Goal: Information Seeking & Learning: Learn about a topic

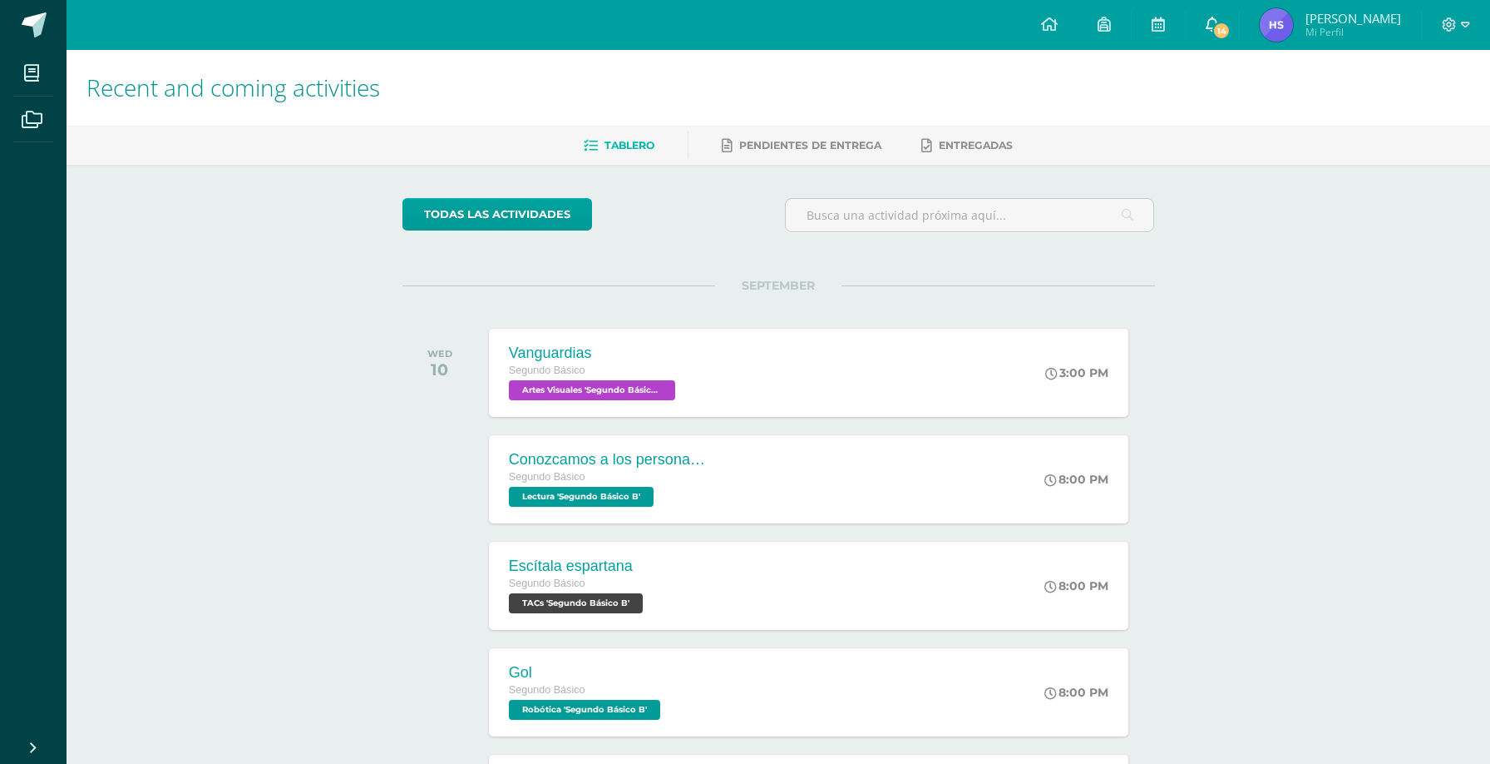
click at [1223, 28] on link "14" at bounding box center [1212, 25] width 53 height 50
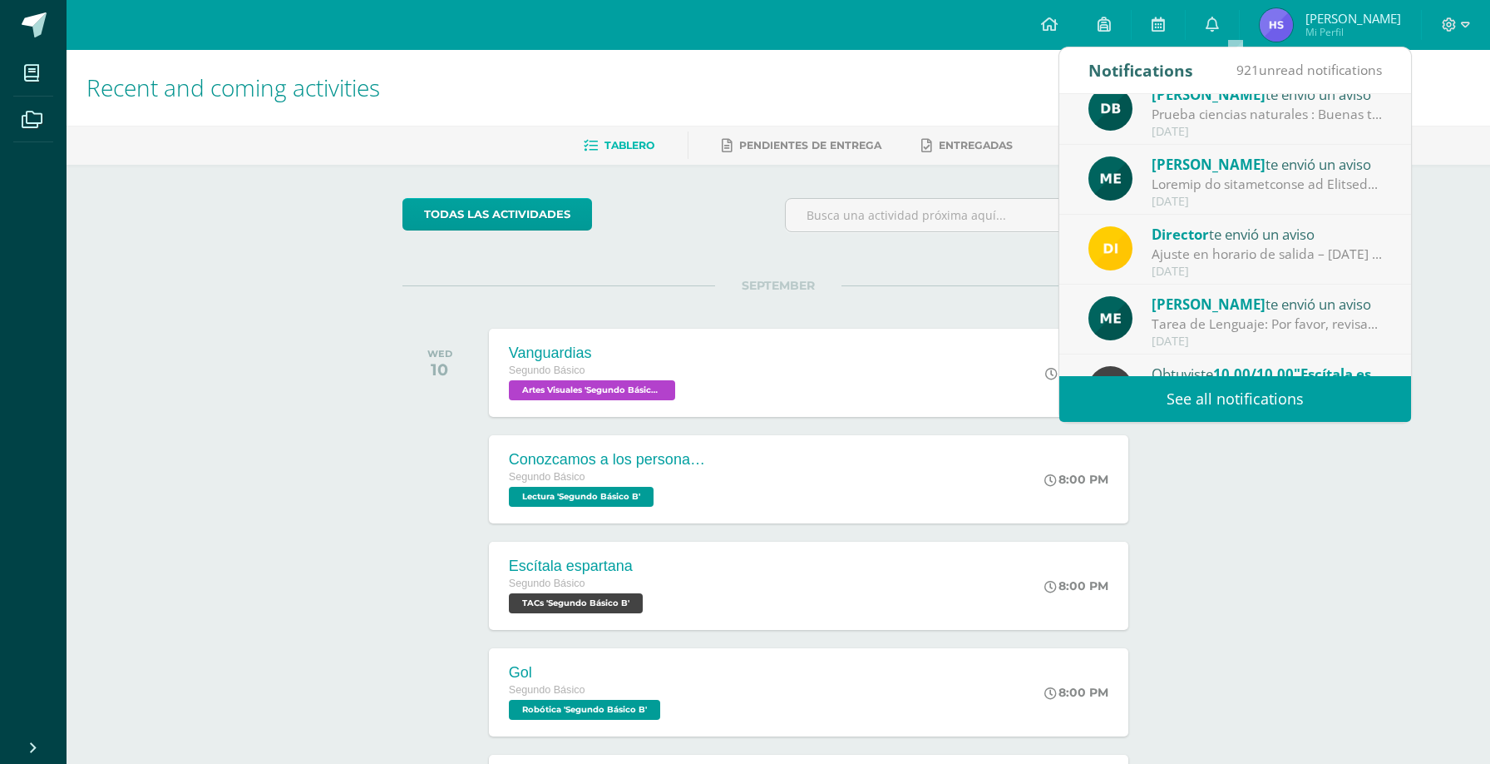
scroll to position [32, 0]
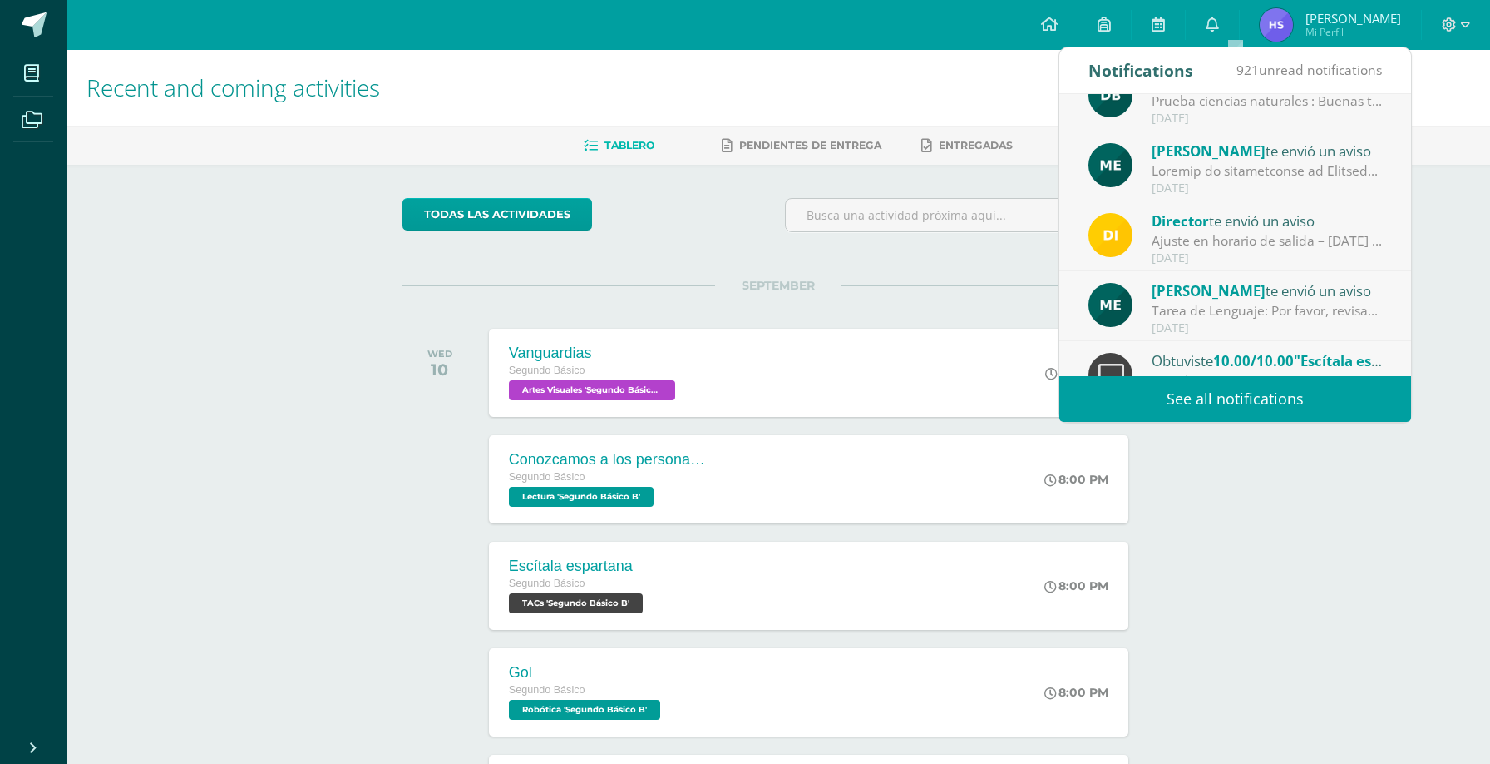
click at [1250, 171] on div at bounding box center [1267, 170] width 231 height 19
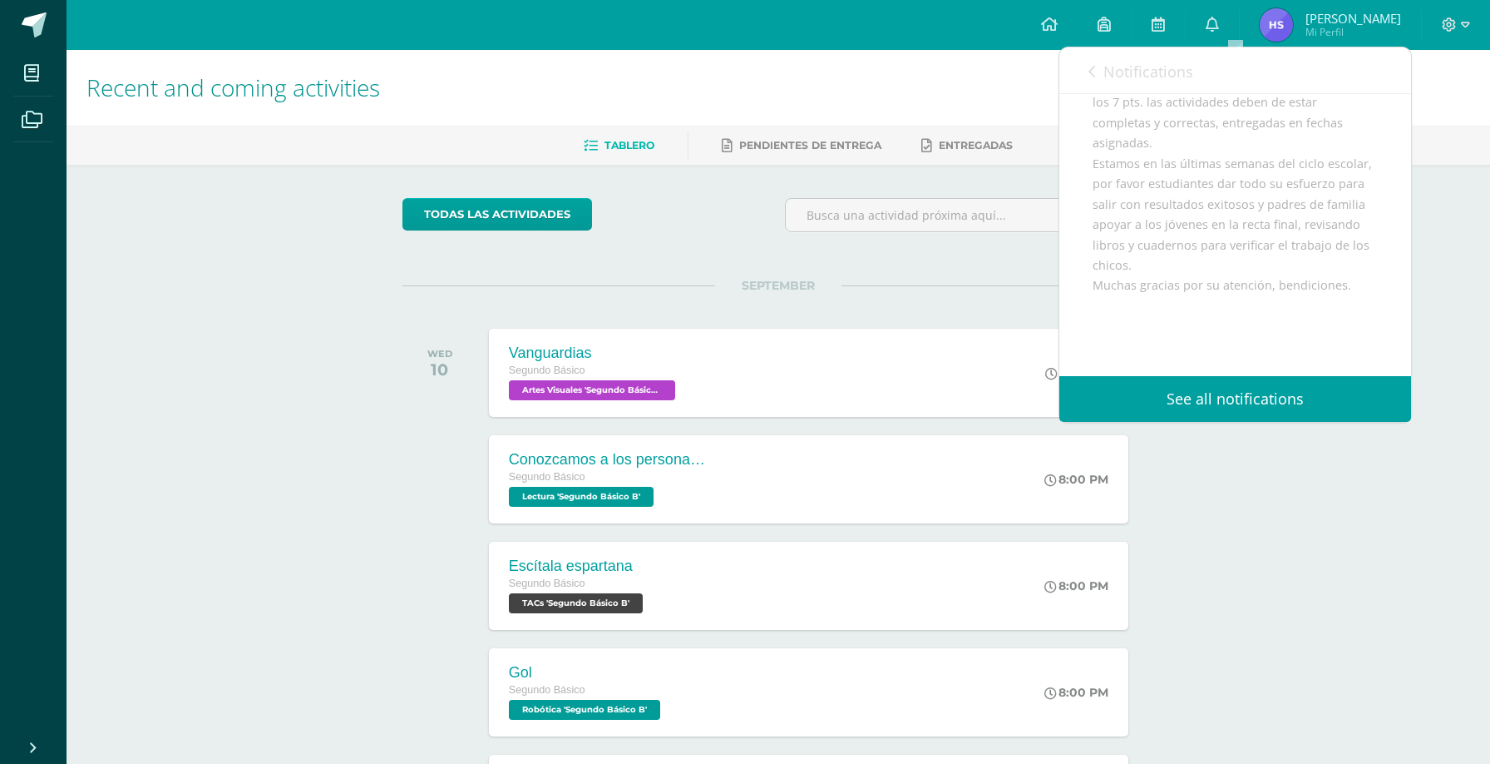
scroll to position [546, 0]
click at [1080, 67] on div "Notifications 921 unread notifications Notifications" at bounding box center [1236, 70] width 352 height 47
click at [1089, 68] on icon at bounding box center [1092, 71] width 7 height 13
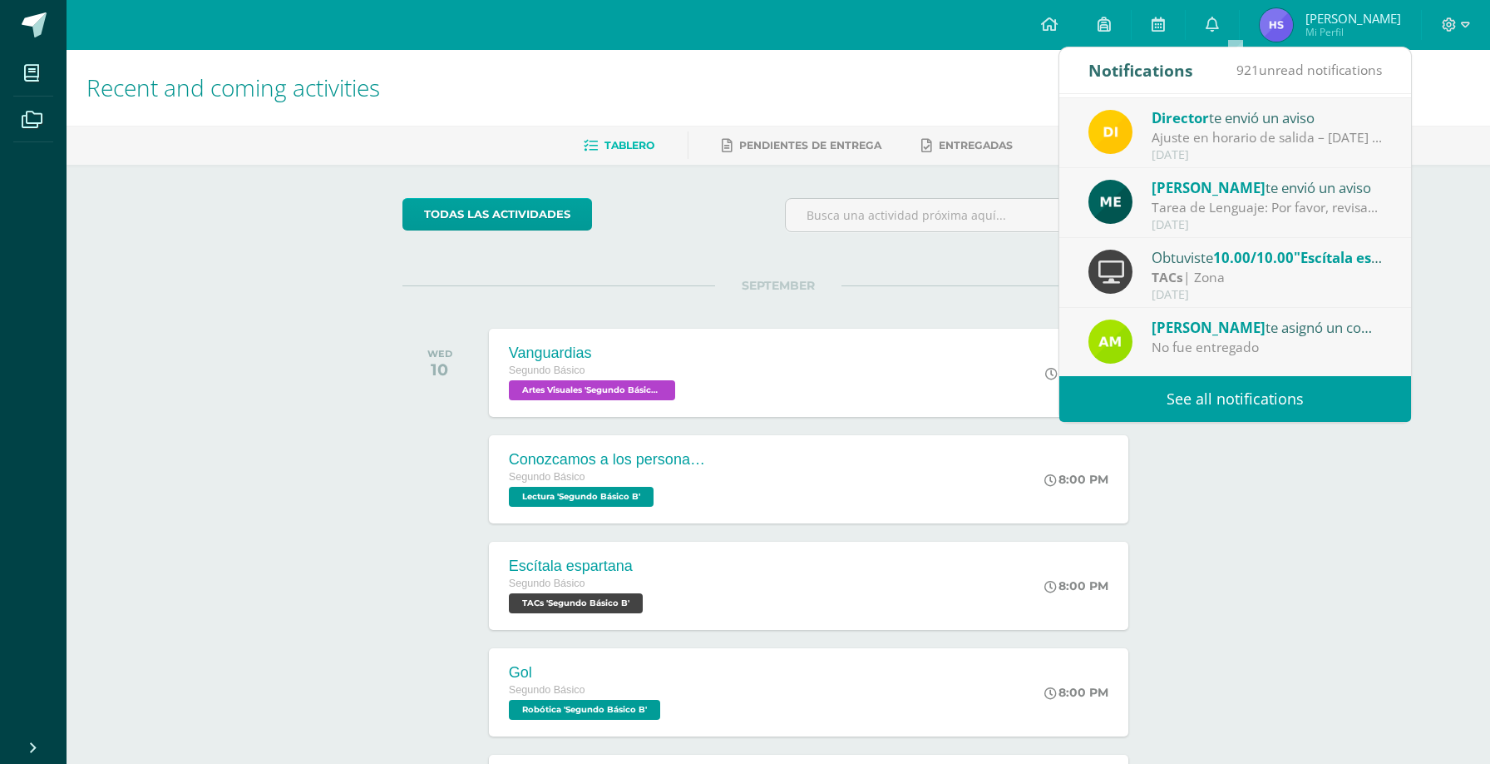
scroll to position [135, 0]
click at [1321, 203] on div "Tarea de Lenguaje: Por favor, revisar el espacio de tareas de esta semana. Trab…" at bounding box center [1267, 208] width 231 height 19
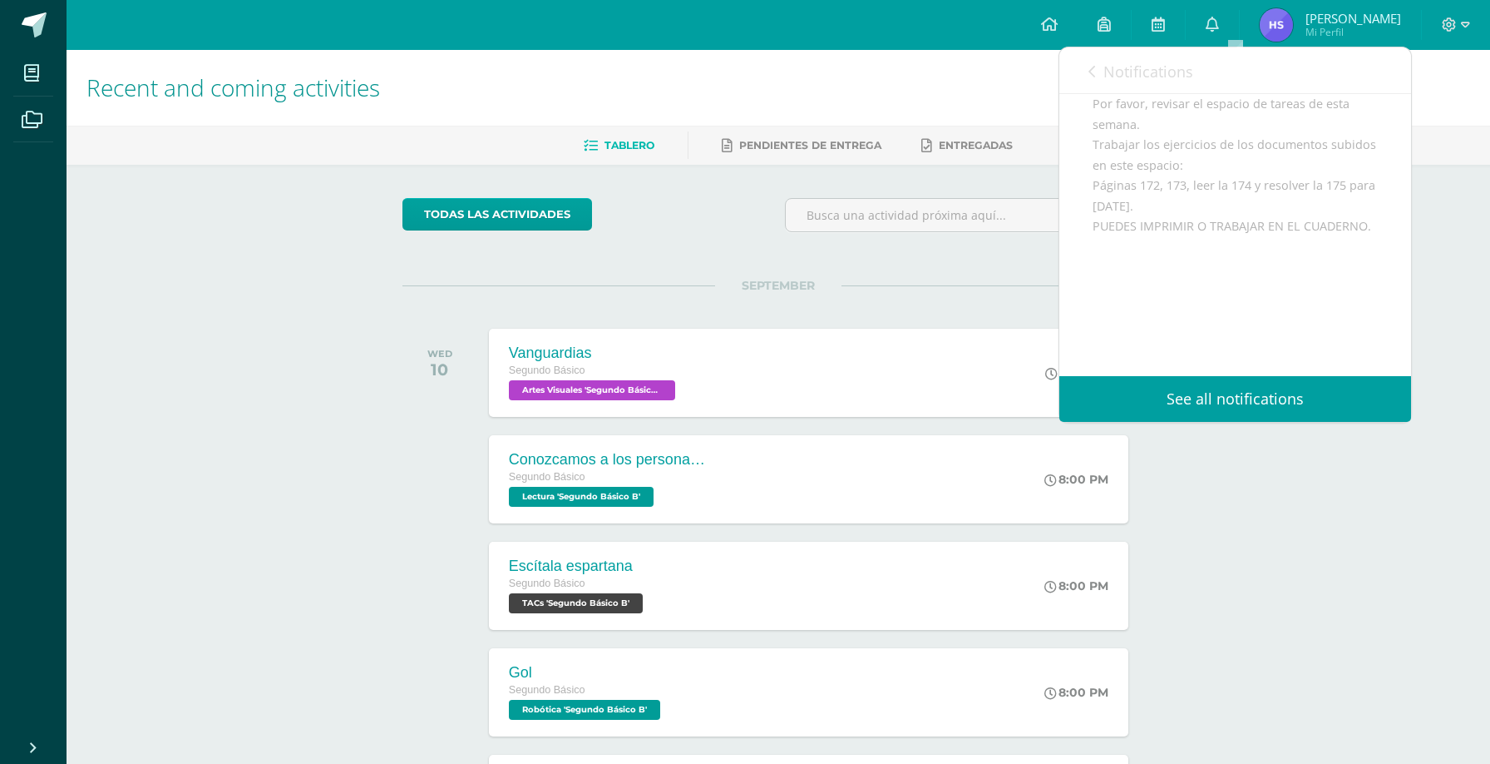
scroll to position [289, 0]
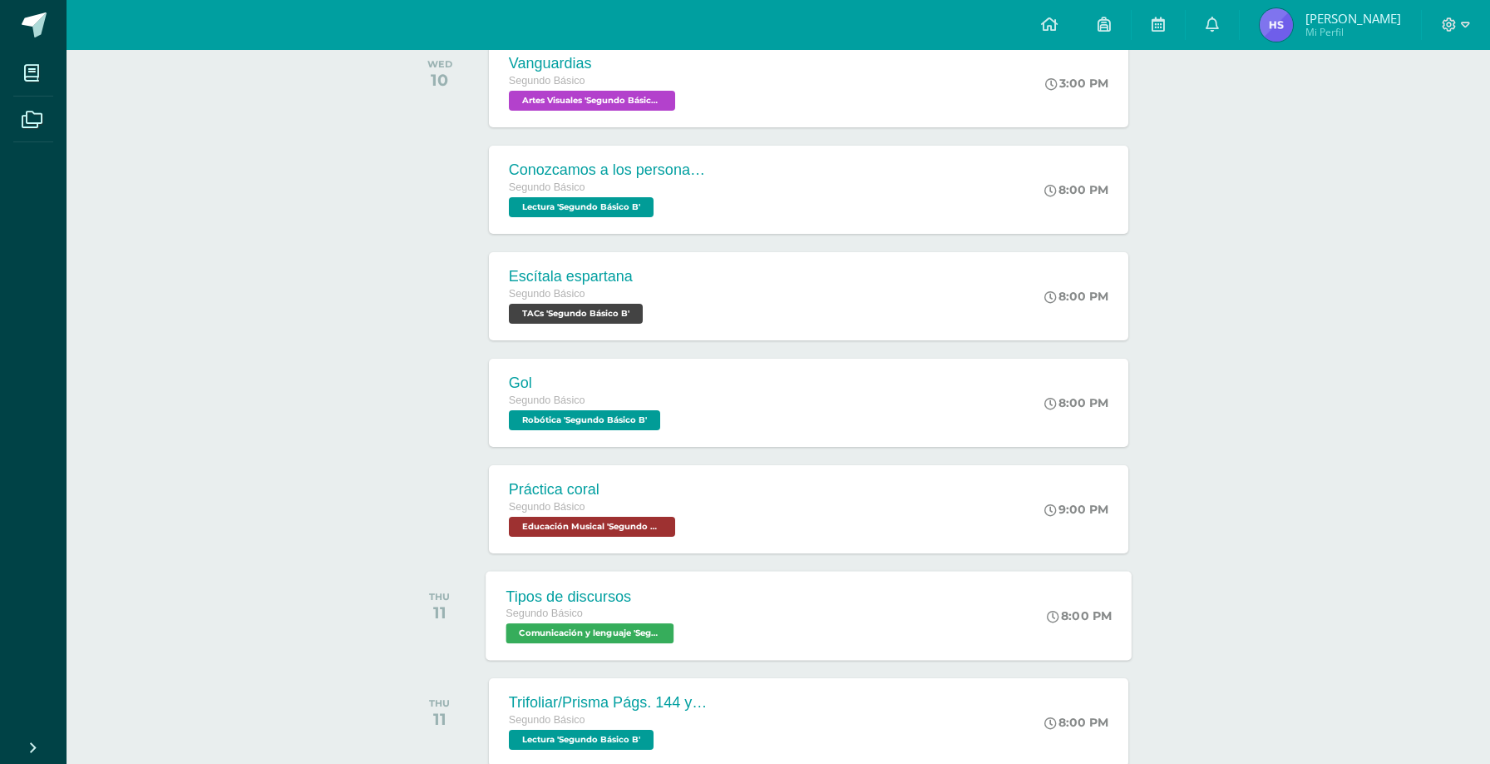
click at [886, 625] on div "Tipos de discursos Segundo Básico Comunicación y lenguaje 'Segundo Básico B' 8:…" at bounding box center [809, 615] width 646 height 89
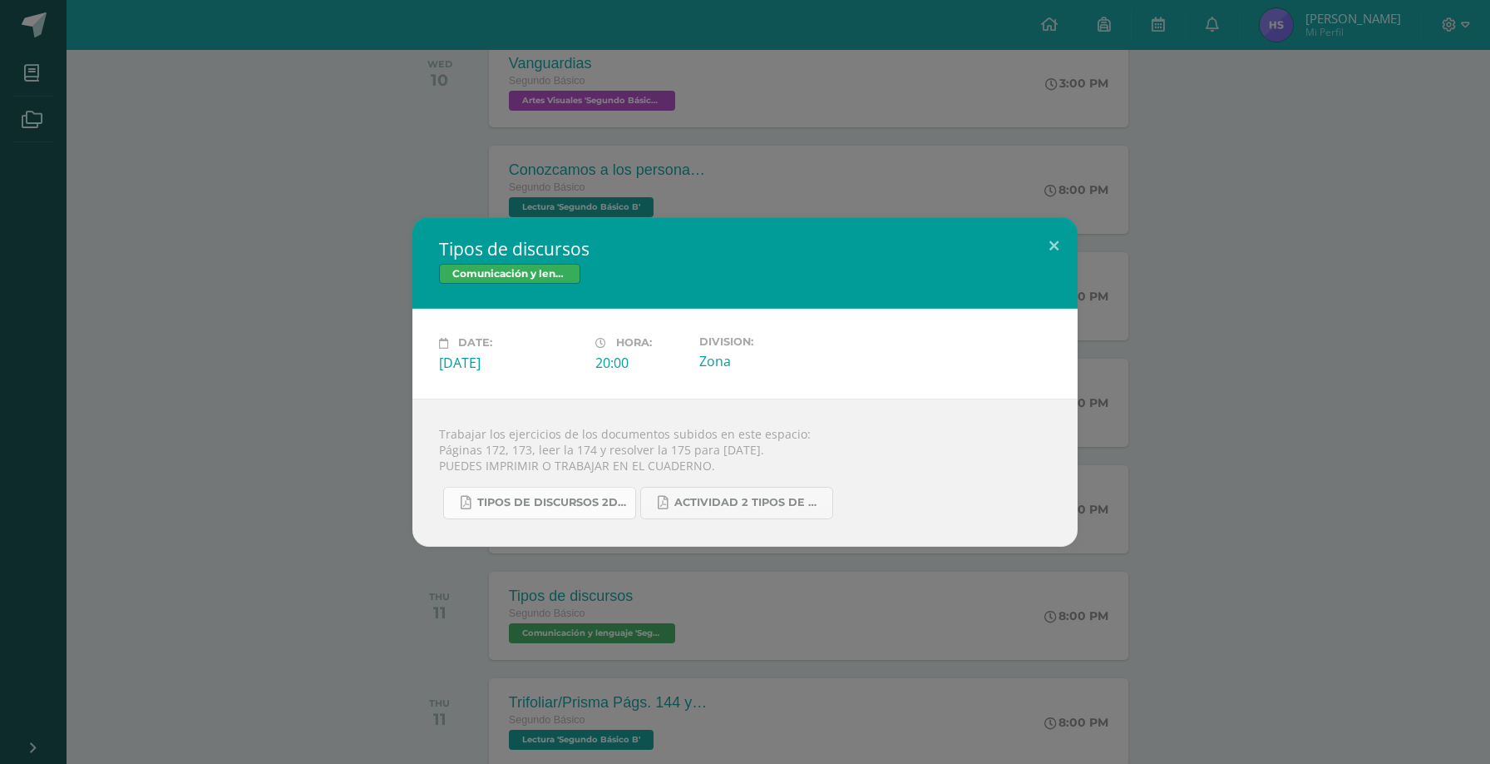
click at [578, 502] on span "Tipos de discursos 2do. Bás..pdf" at bounding box center [552, 502] width 150 height 13
click at [735, 521] on div "Trabajar los ejercicios de los documentos subidos en este espacio: Páginas 172,…" at bounding box center [745, 472] width 665 height 148
click at [753, 502] on span "Actividad 2 tipos de discursos.pdf" at bounding box center [750, 502] width 150 height 13
